Goal: Task Accomplishment & Management: Manage account settings

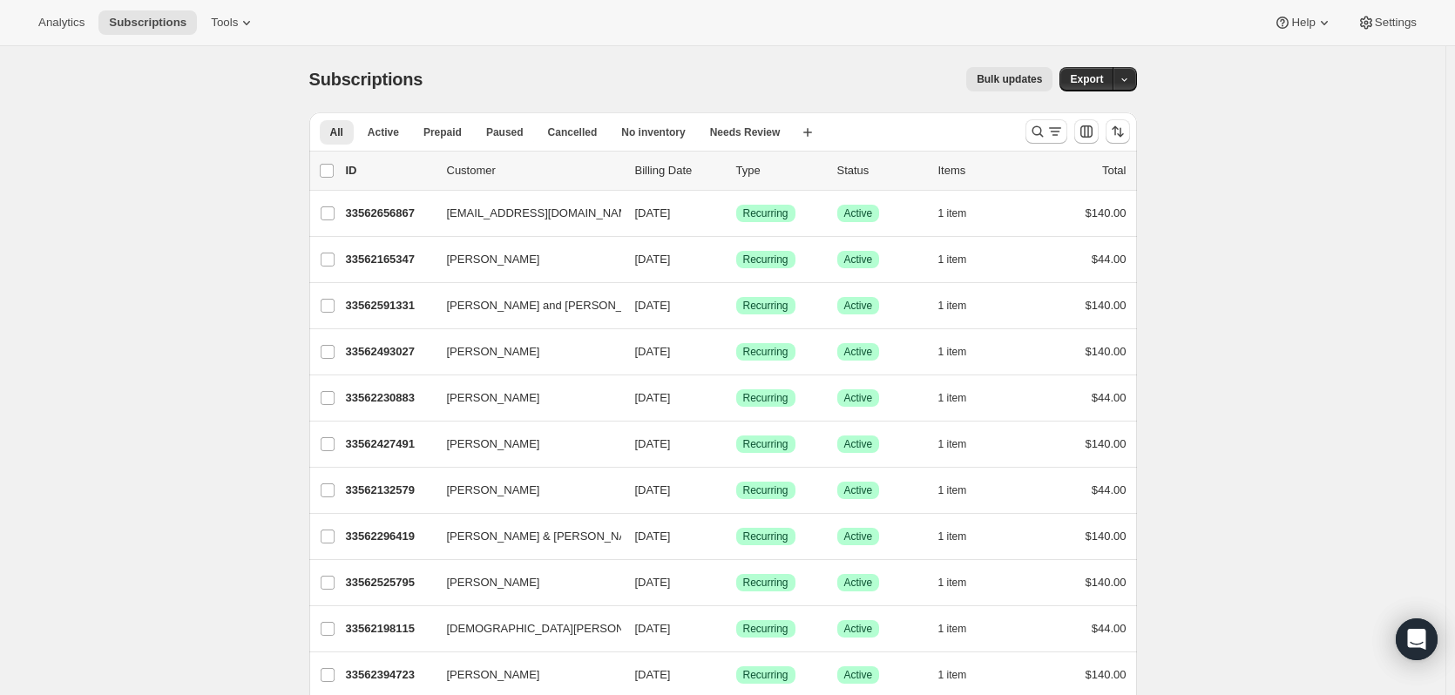
click at [869, 65] on div "Subscriptions. This page is ready Subscriptions Bulk updates More actions Bulk …" at bounding box center [723, 79] width 828 height 66
click at [1046, 131] on icon "Search and filter results" at bounding box center [1037, 131] width 17 height 17
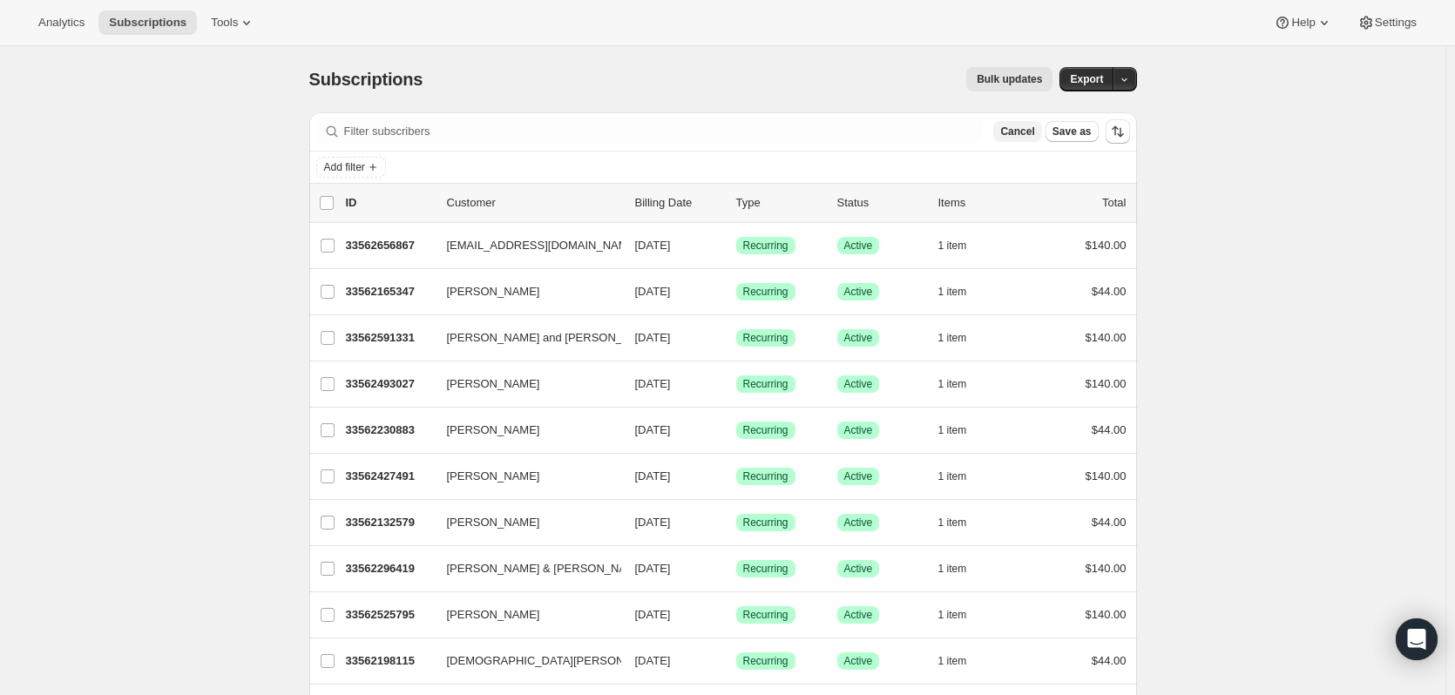
click at [1023, 139] on button "Cancel" at bounding box center [1017, 131] width 48 height 21
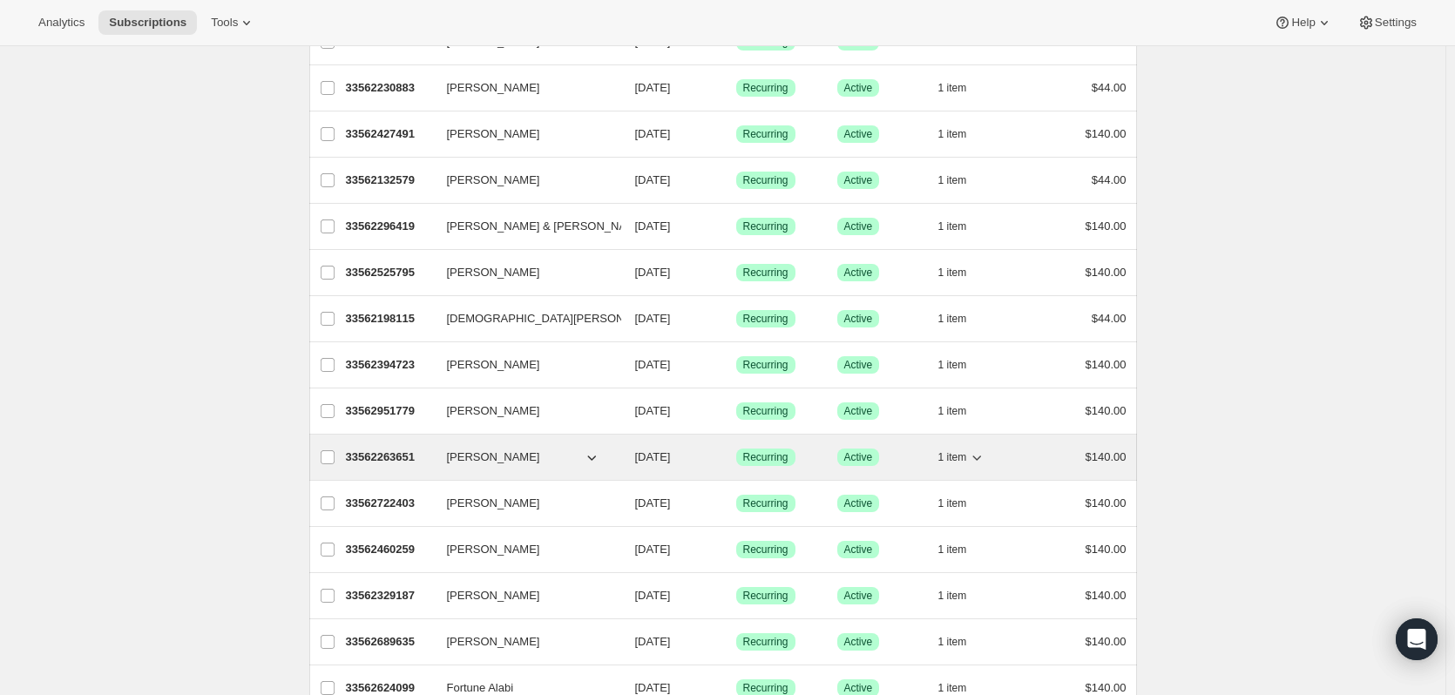
scroll to position [436, 0]
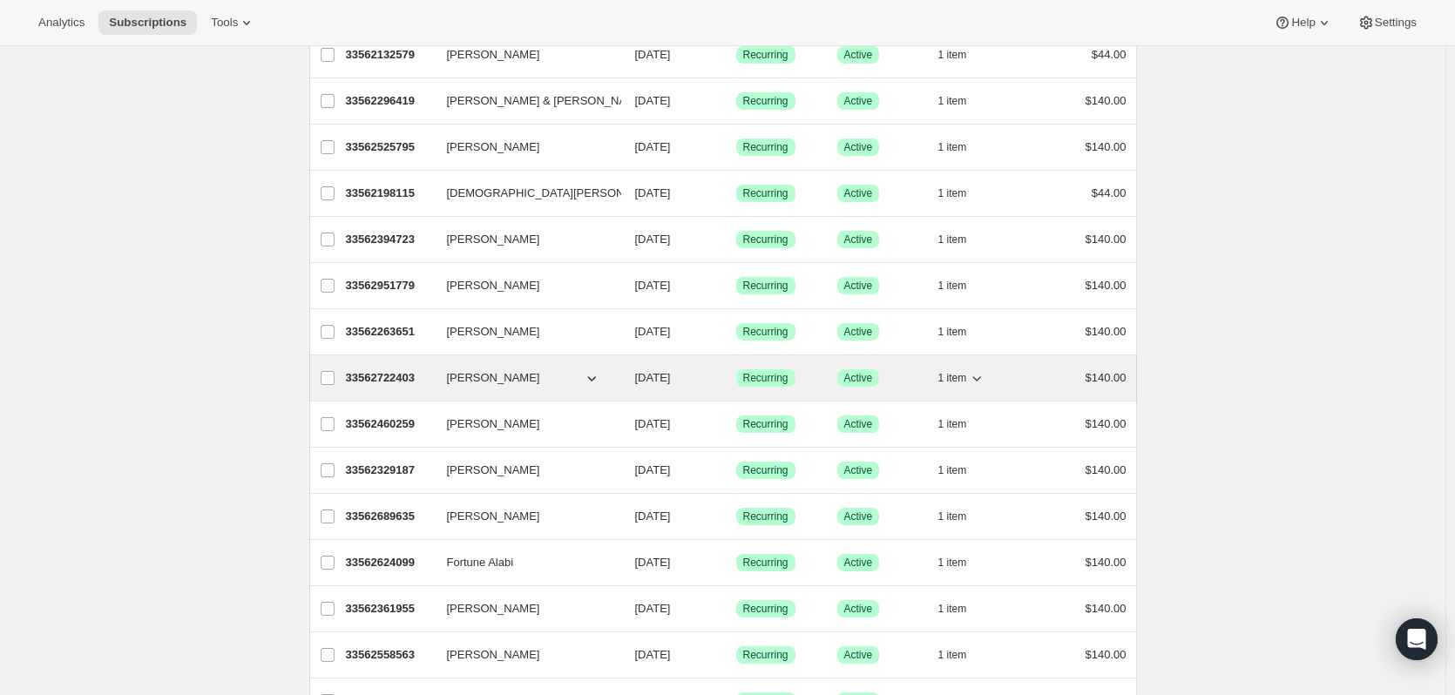
click at [383, 376] on p "33562722403" at bounding box center [389, 377] width 87 height 17
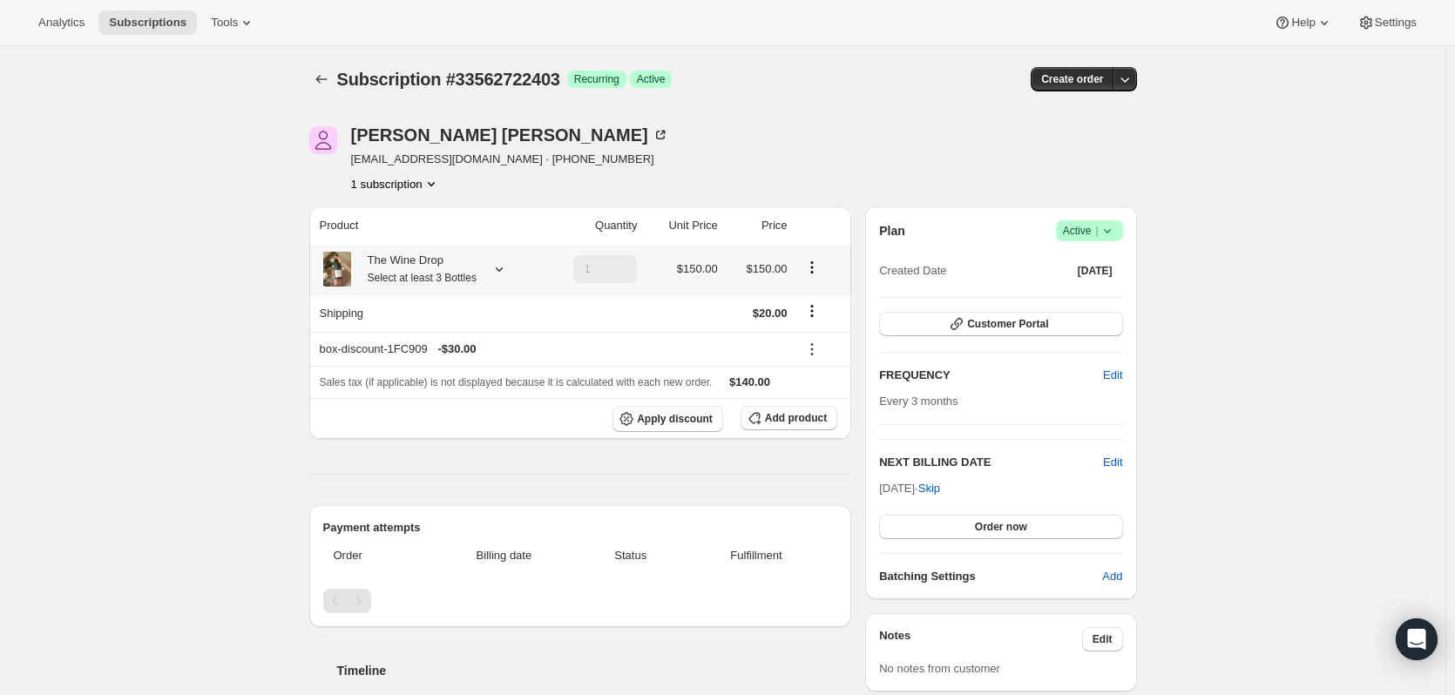
click at [508, 273] on icon at bounding box center [498, 268] width 17 height 17
click at [508, 269] on icon at bounding box center [498, 268] width 17 height 17
click at [461, 384] on button "Edit box" at bounding box center [452, 376] width 271 height 24
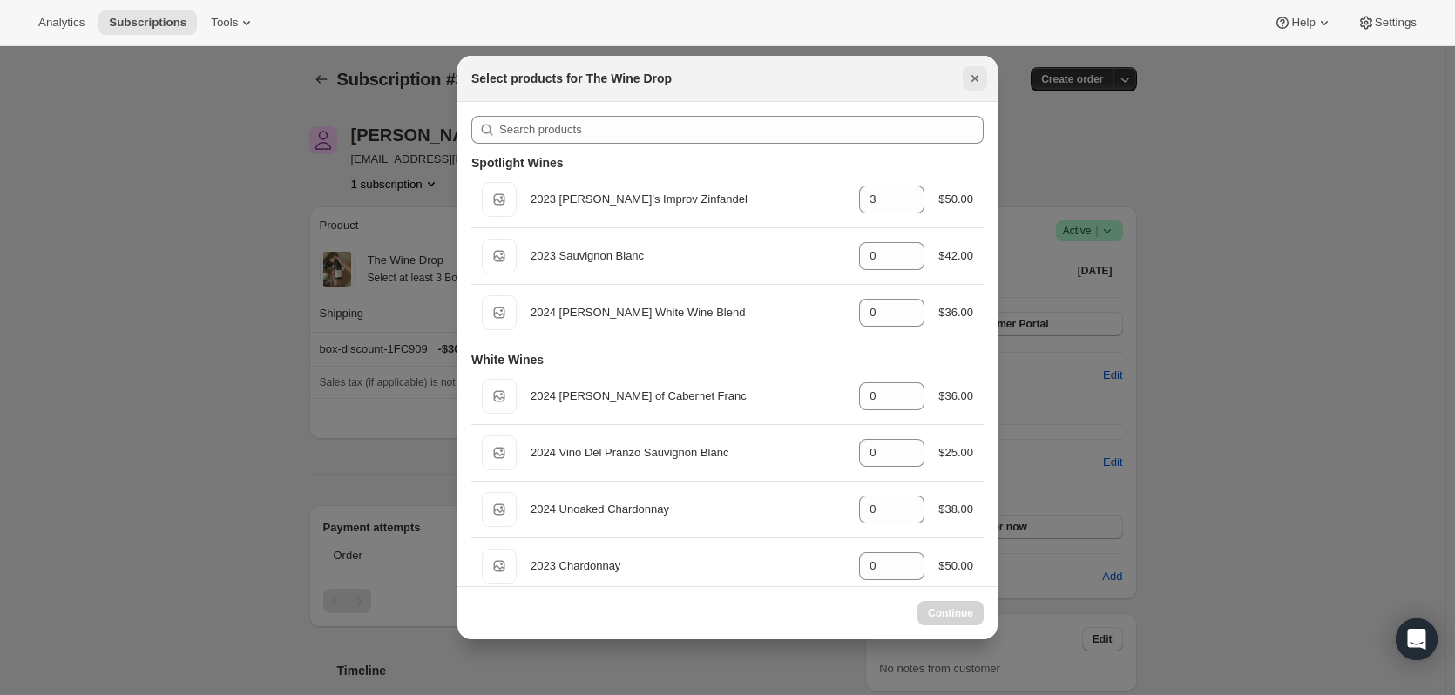
click at [974, 77] on icon "Close" at bounding box center [974, 78] width 7 height 7
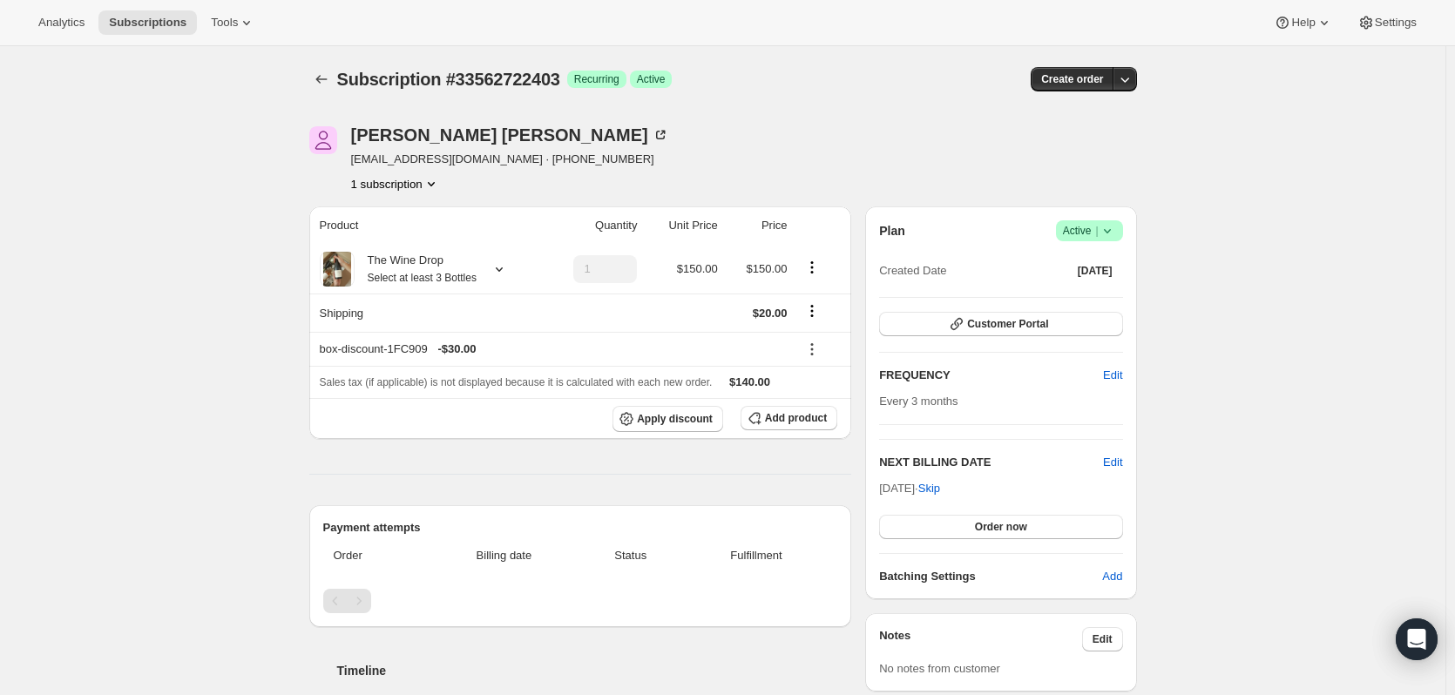
click at [1346, 263] on div "Subscription #33562722403. This page is ready Subscription #33562722403 Success…" at bounding box center [722, 569] width 1445 height 1047
click at [1337, 260] on div "Subscription #33562722403. This page is ready Subscription #33562722403 Success…" at bounding box center [722, 569] width 1445 height 1047
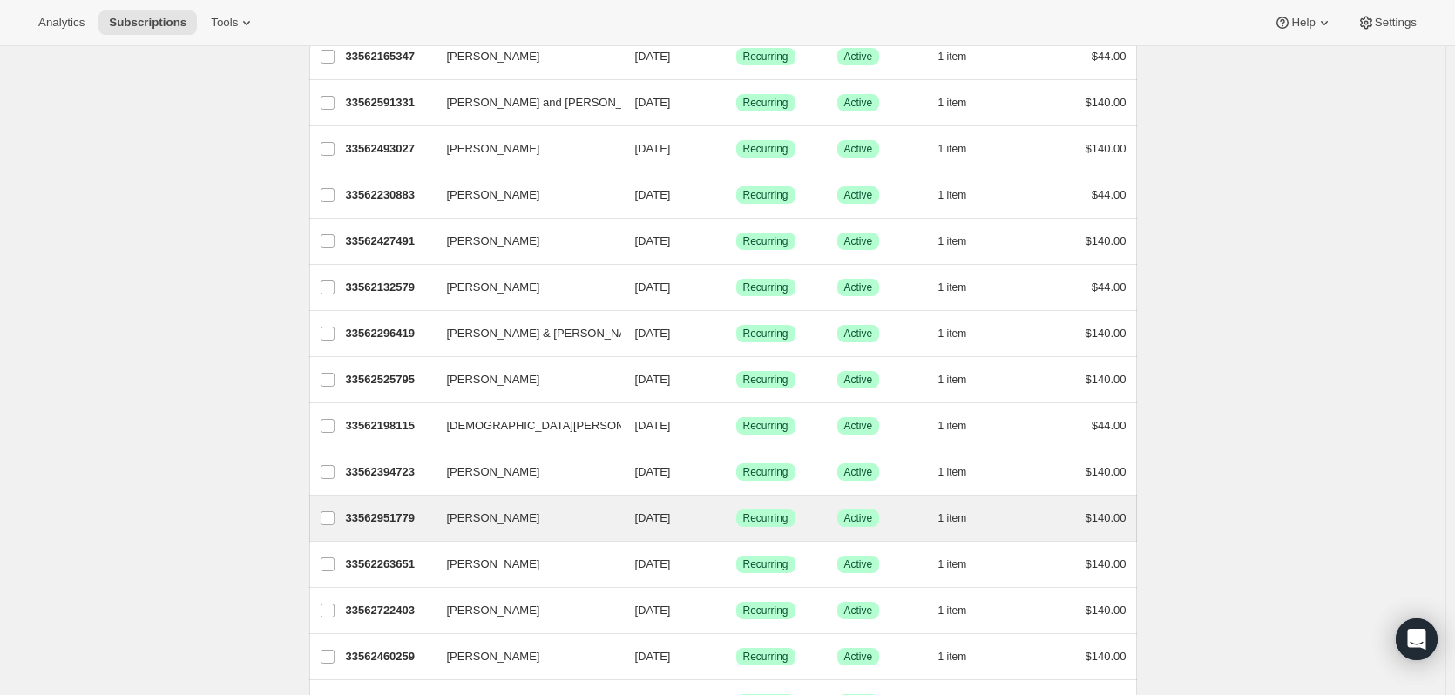
scroll to position [523, 0]
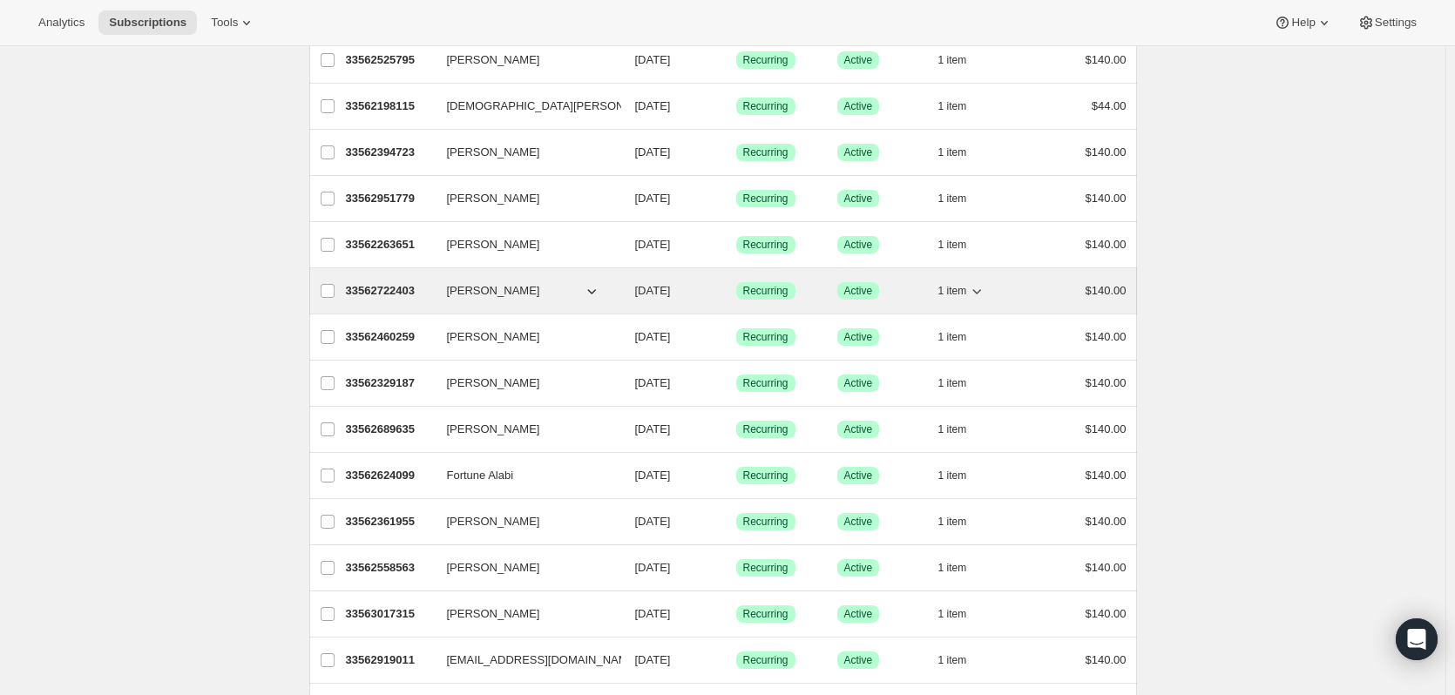
click at [490, 290] on span "[PERSON_NAME]" at bounding box center [493, 290] width 93 height 17
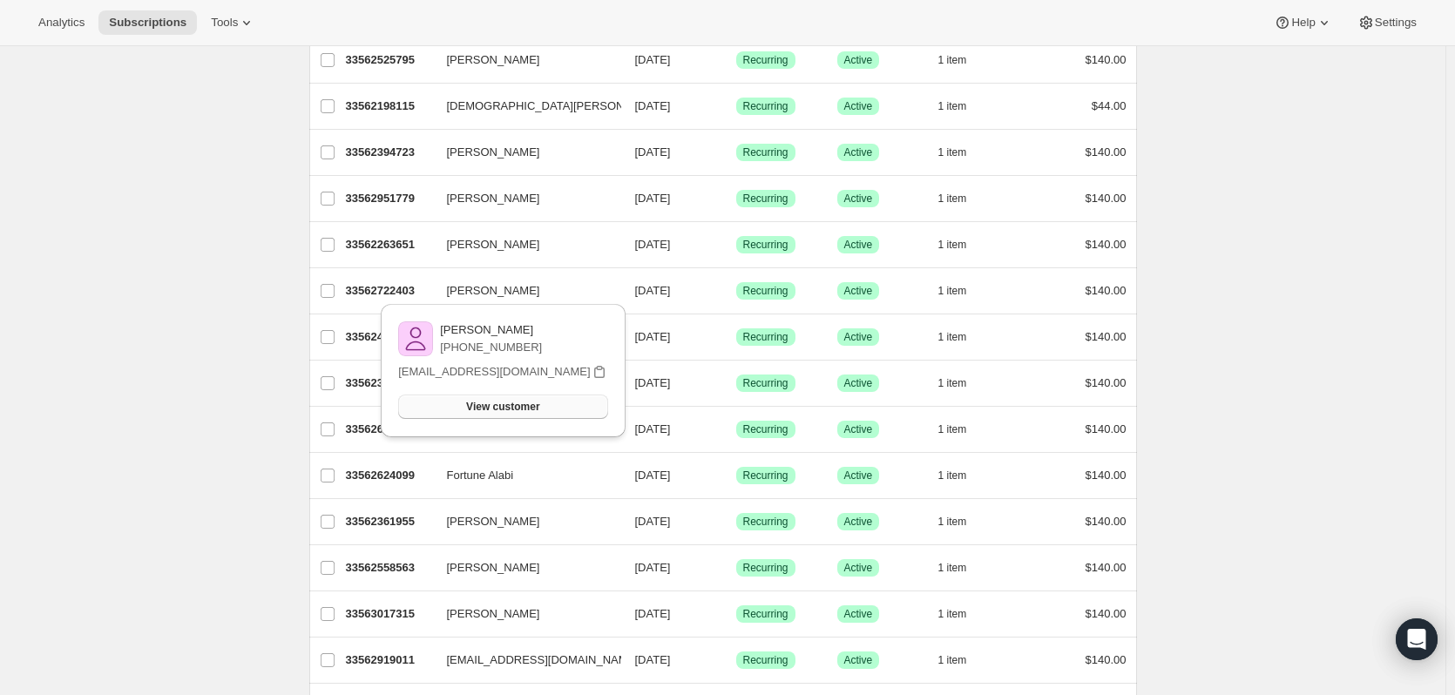
click at [501, 407] on span "View customer" at bounding box center [502, 407] width 73 height 14
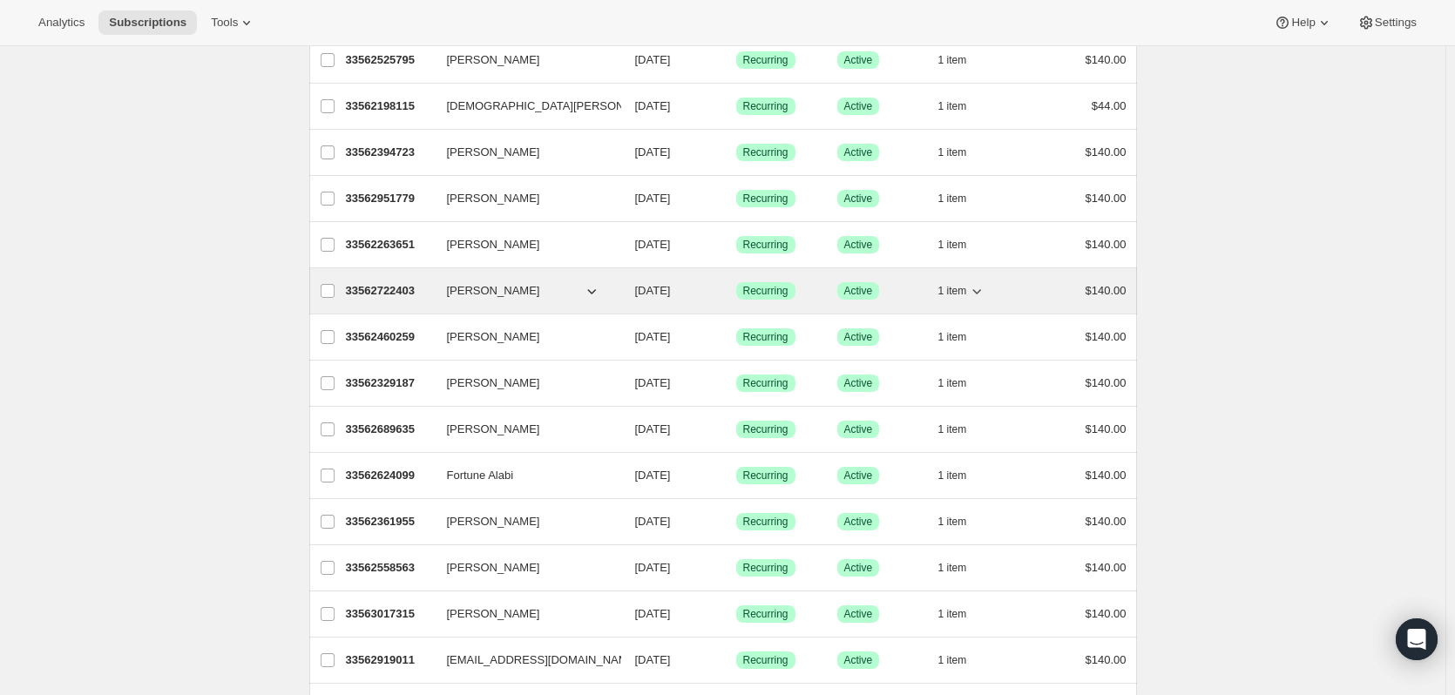
click at [389, 287] on p "33562722403" at bounding box center [389, 290] width 87 height 17
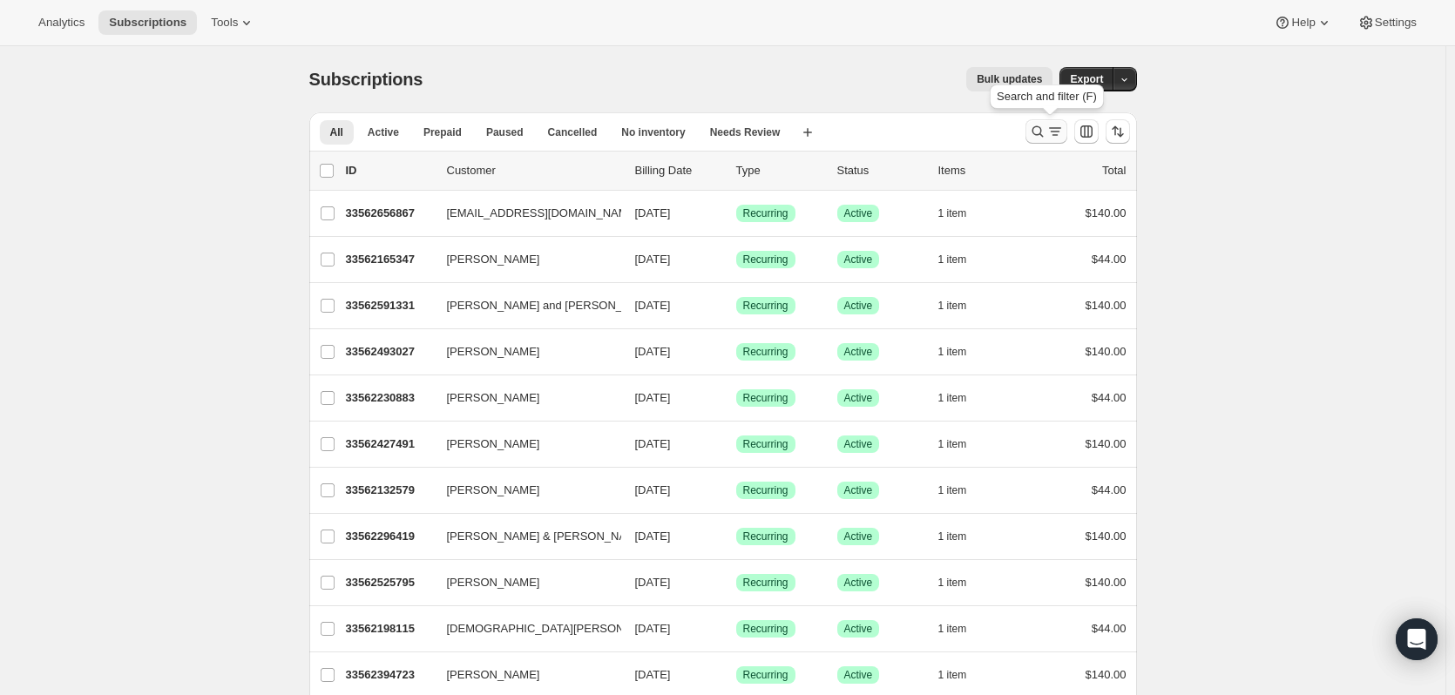
click at [1037, 131] on icon "Search and filter results" at bounding box center [1036, 131] width 11 height 11
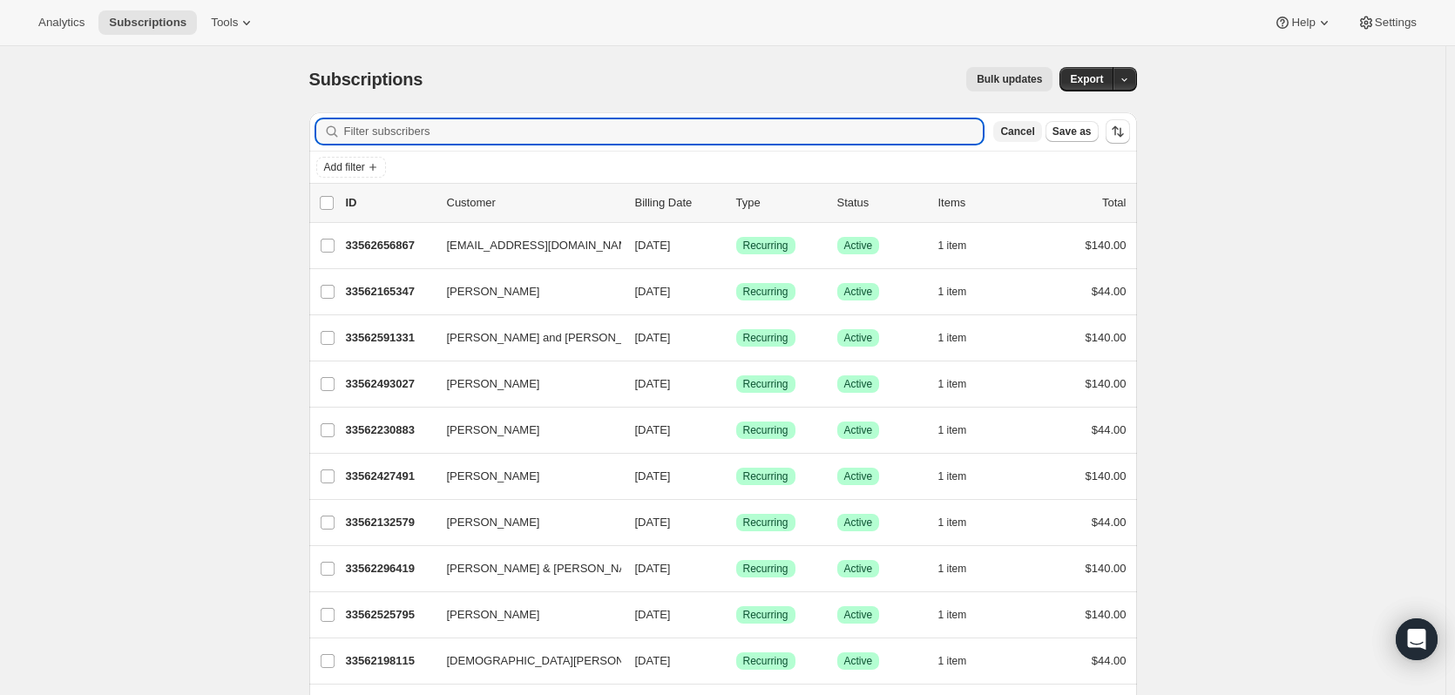
click at [1022, 131] on span "Cancel" at bounding box center [1017, 132] width 34 height 14
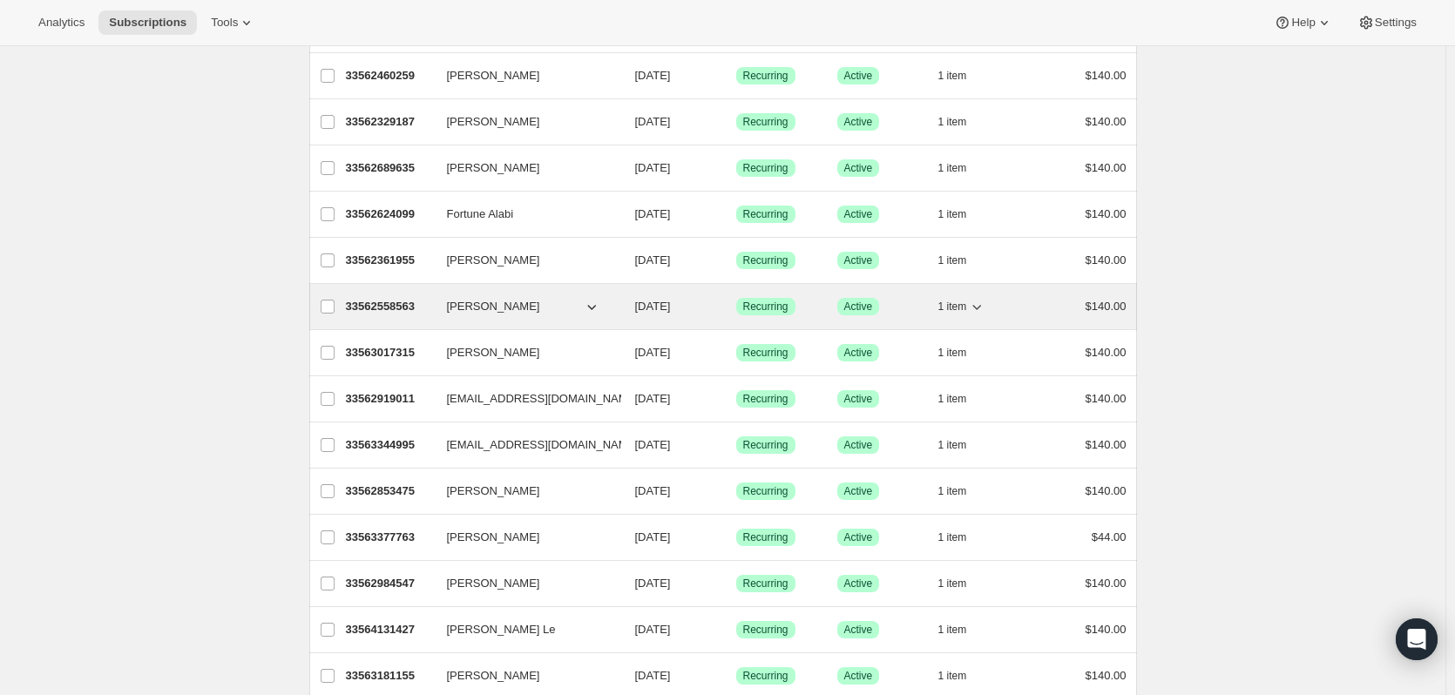
scroll to position [871, 0]
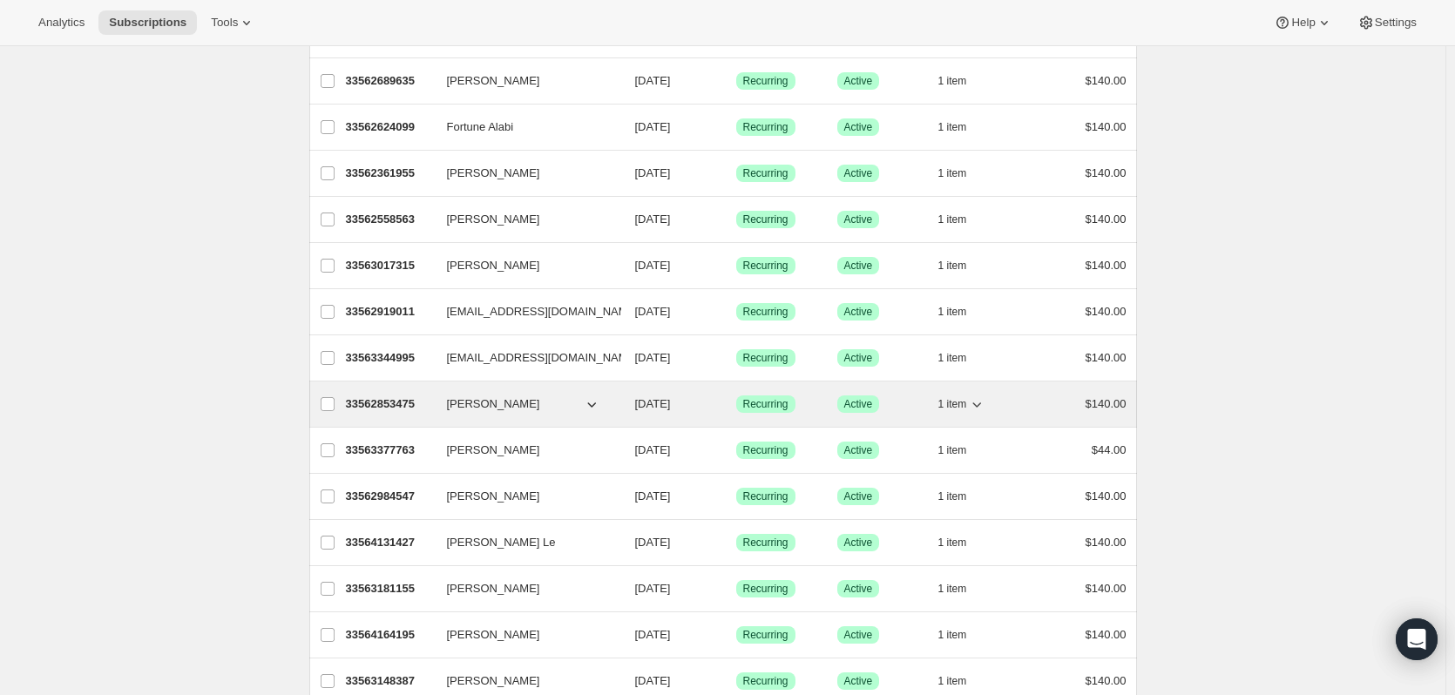
click at [981, 403] on icon "button" at bounding box center [976, 403] width 17 height 17
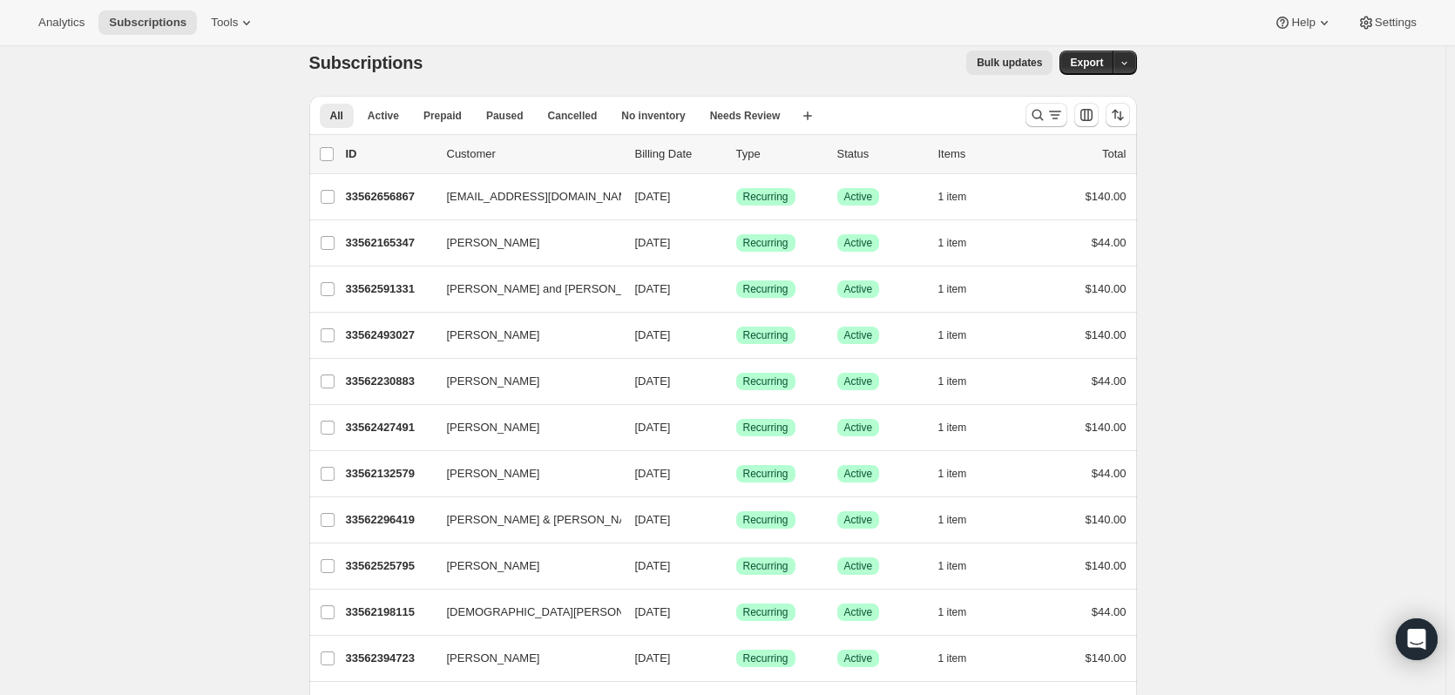
scroll to position [0, 0]
